Goal: Contribute content

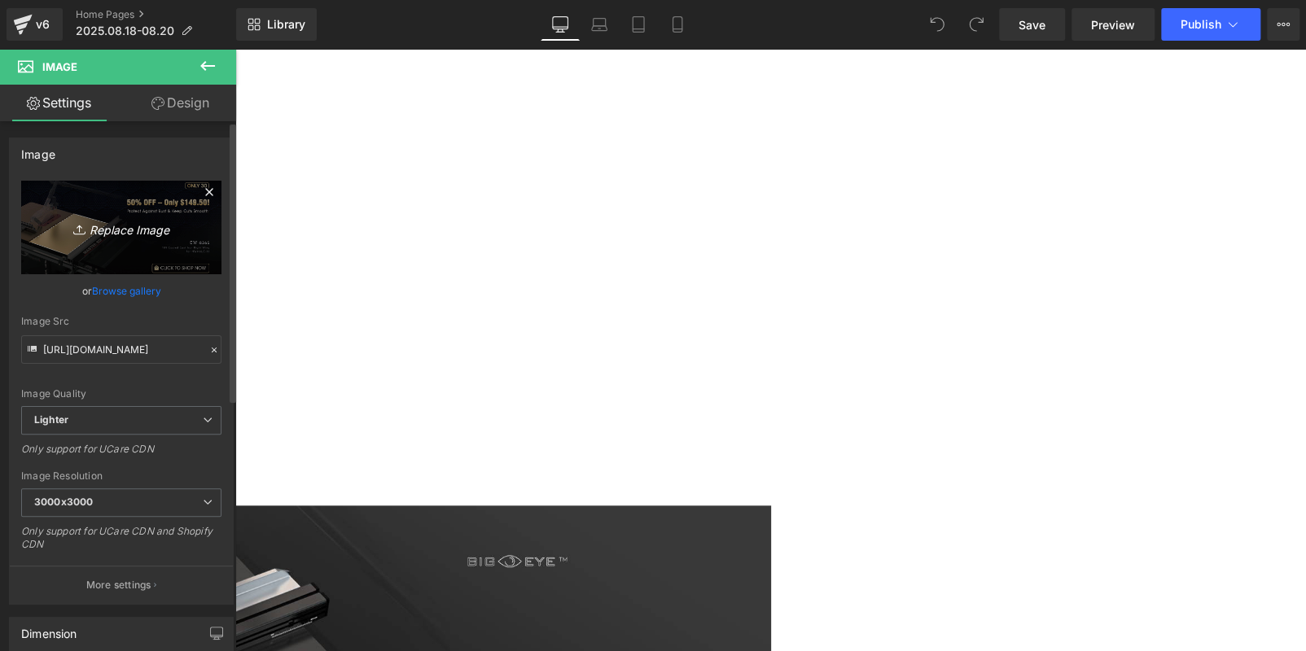
click at [138, 195] on link "Replace Image" at bounding box center [121, 228] width 200 height 94
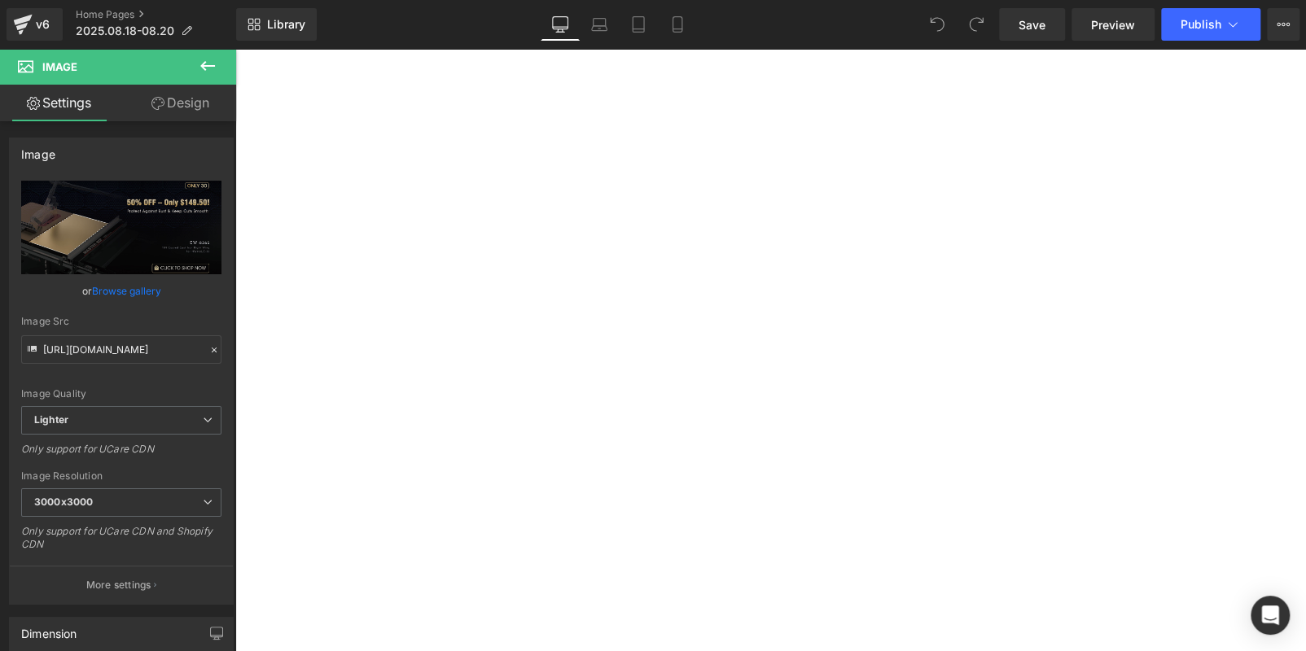
scroll to position [732, 0]
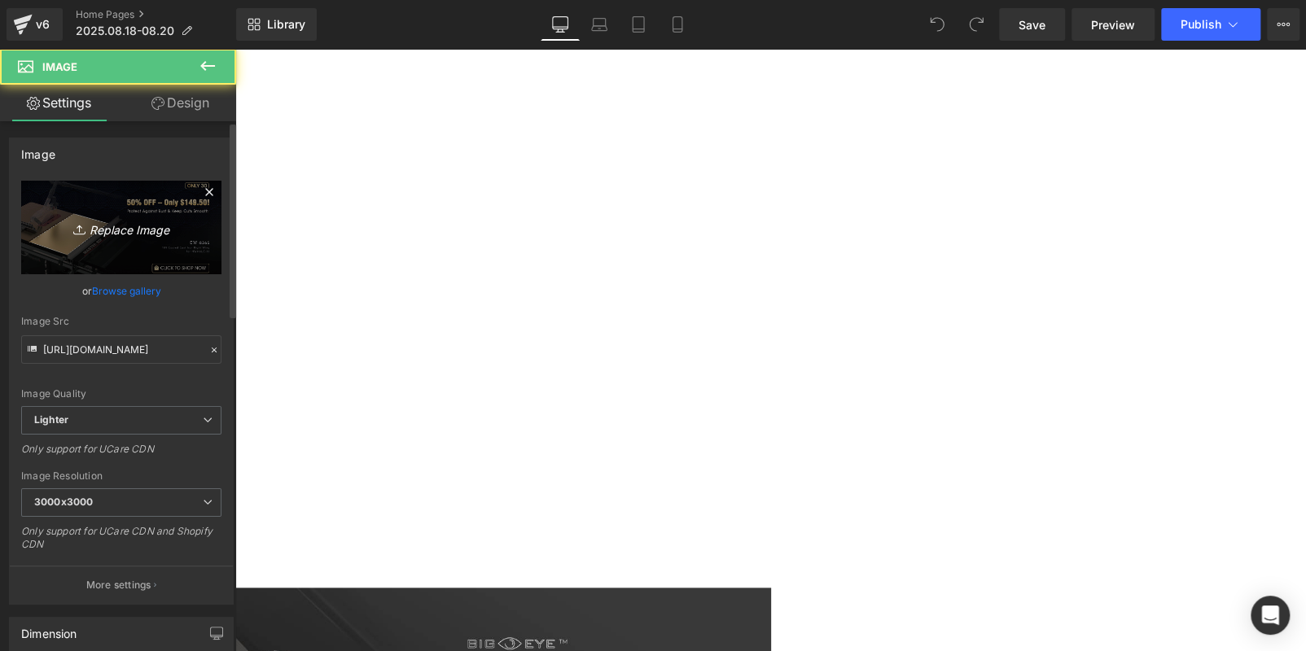
click at [65, 233] on icon "Replace Image" at bounding box center [121, 227] width 130 height 20
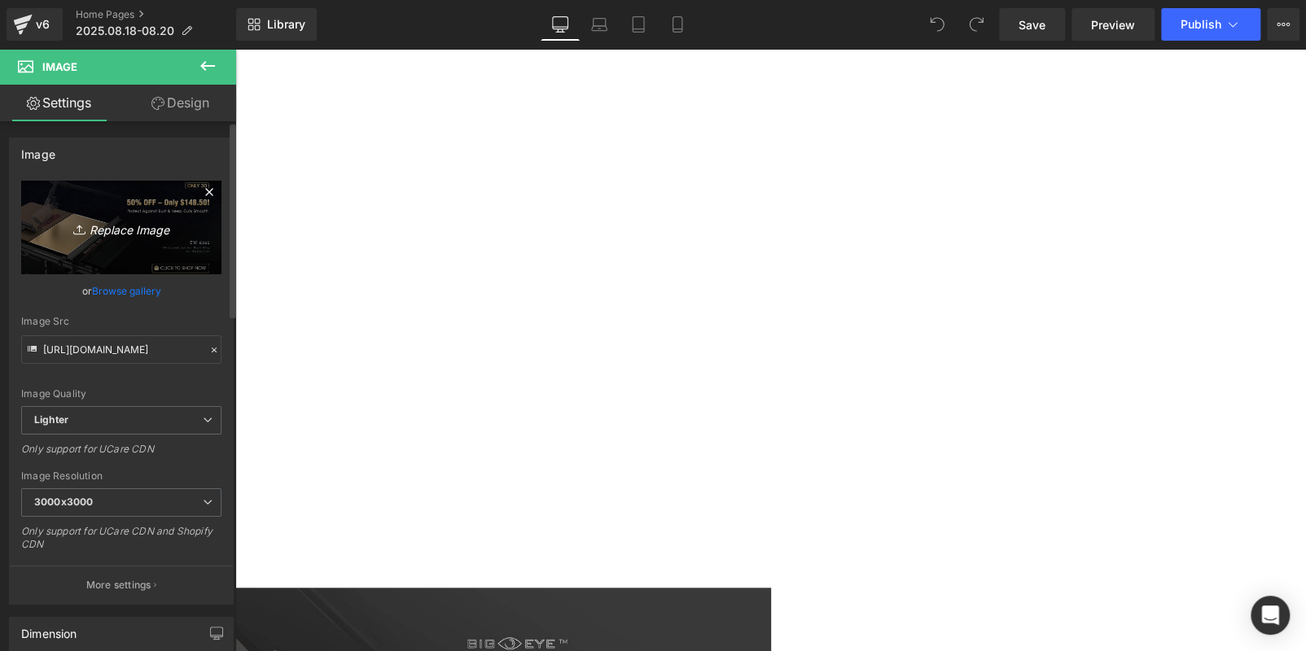
type input "C:\fakepath\ABE5B8EB6C7ED7FB1163277DDA1BF78D.jpg"
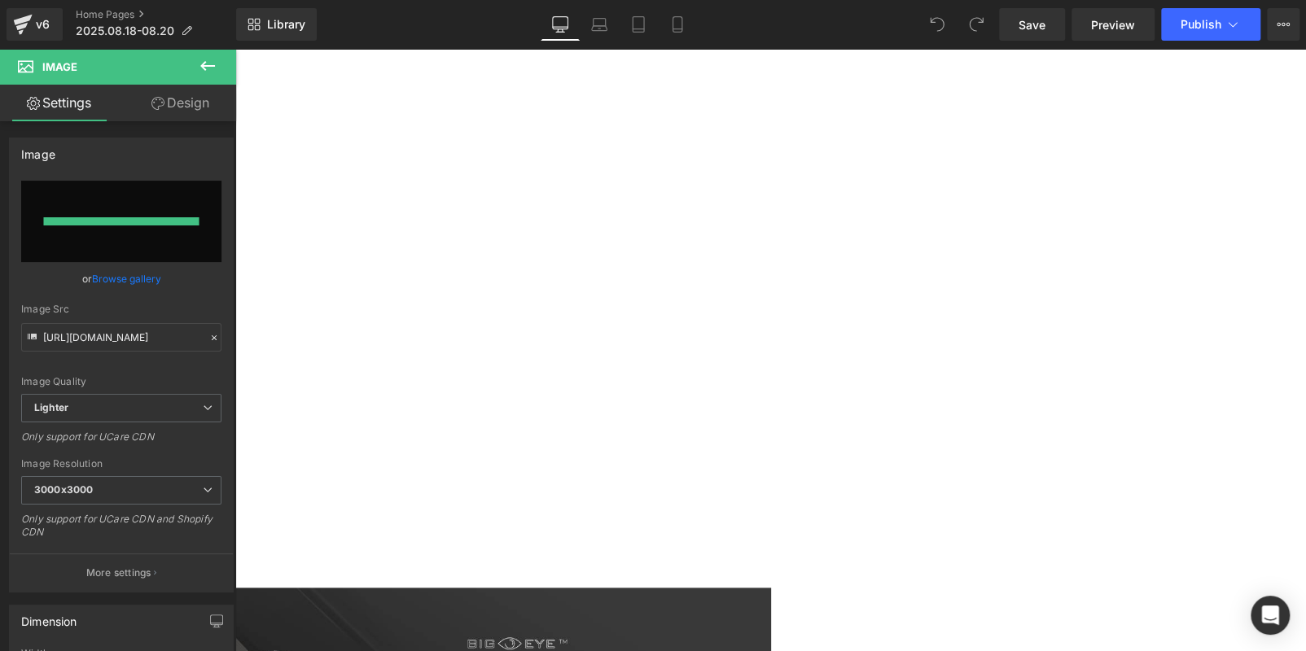
type input "[URL][DOMAIN_NAME]"
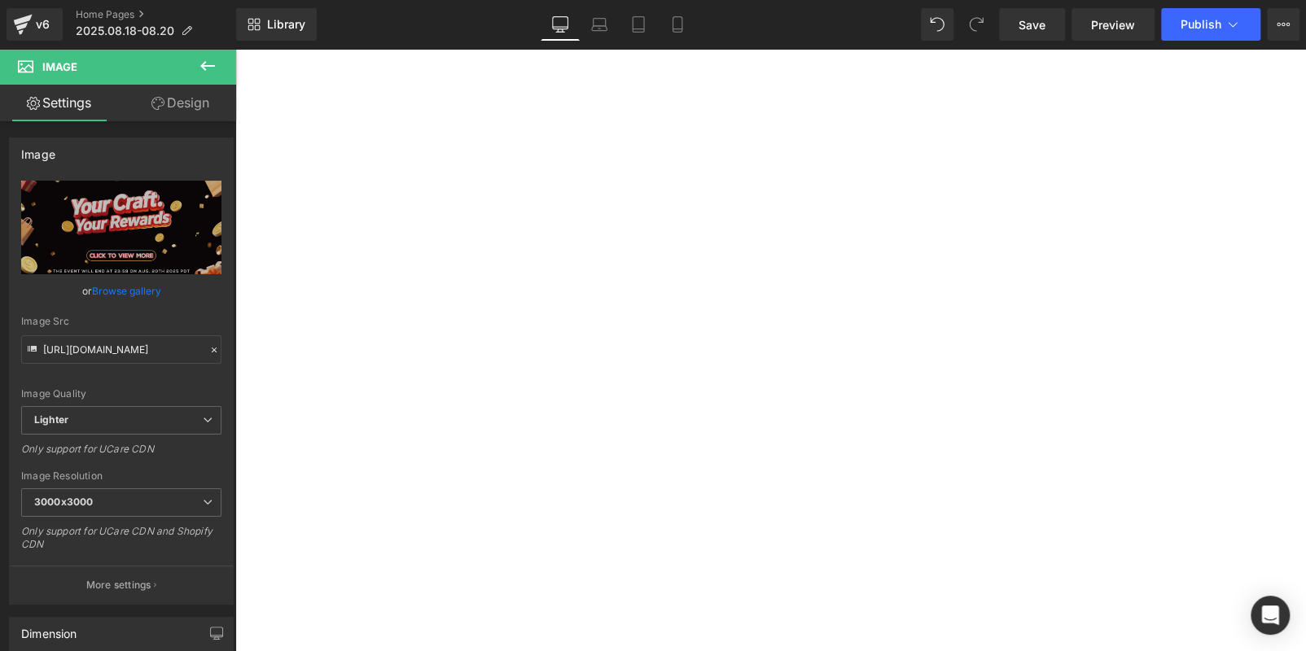
scroll to position [407, 0]
click at [1184, 22] on span "Publish" at bounding box center [1201, 24] width 41 height 13
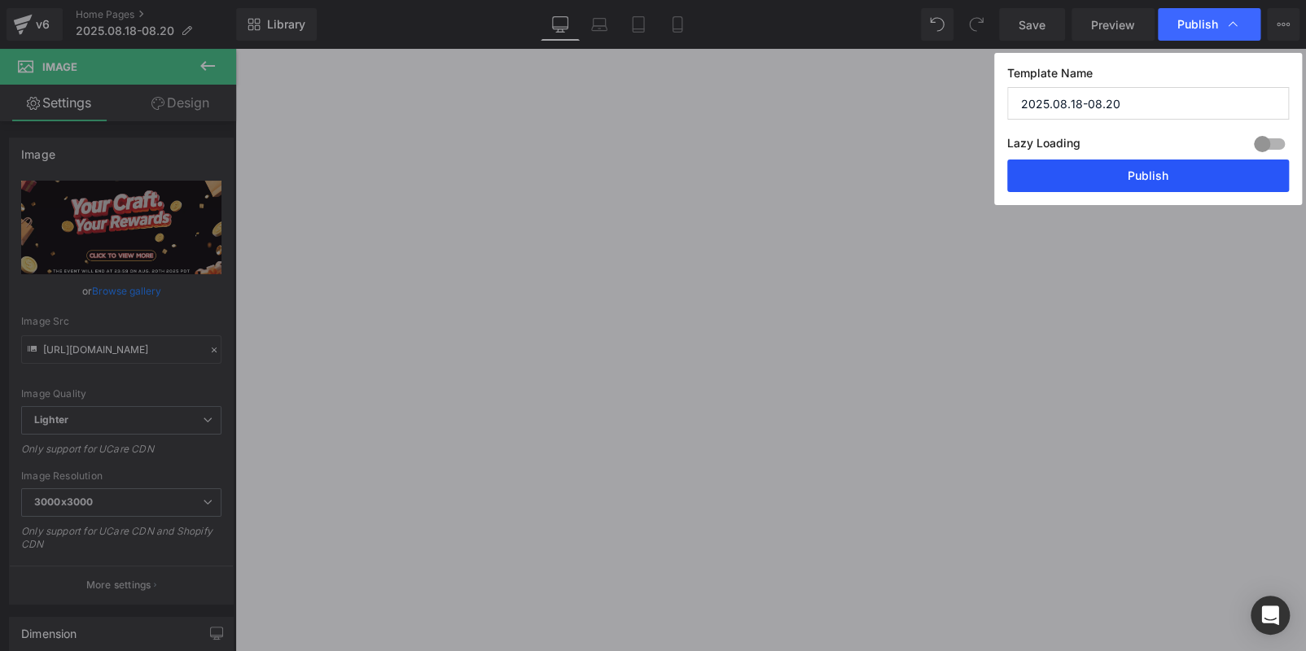
drag, startPoint x: 1151, startPoint y: 176, endPoint x: 915, endPoint y: 127, distance: 240.4
click at [1151, 176] on button "Publish" at bounding box center [1148, 176] width 282 height 33
